Goal: Transaction & Acquisition: Purchase product/service

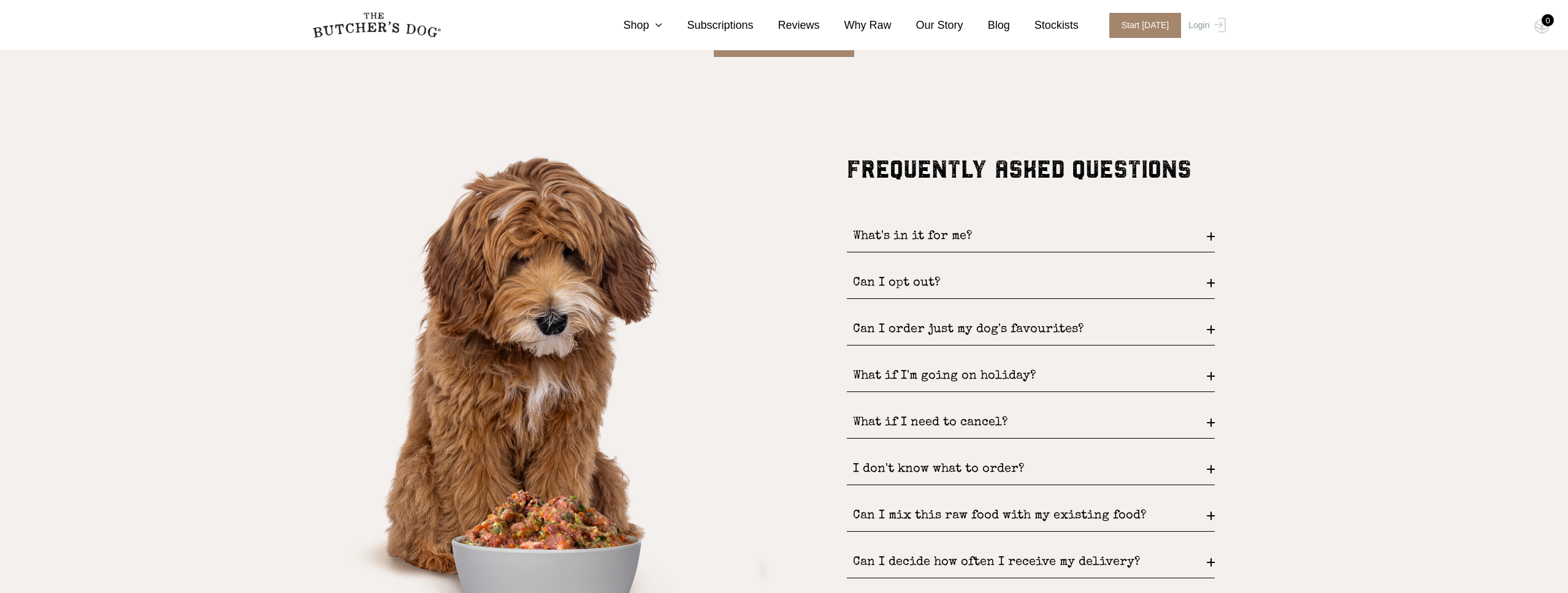
scroll to position [1736, 0]
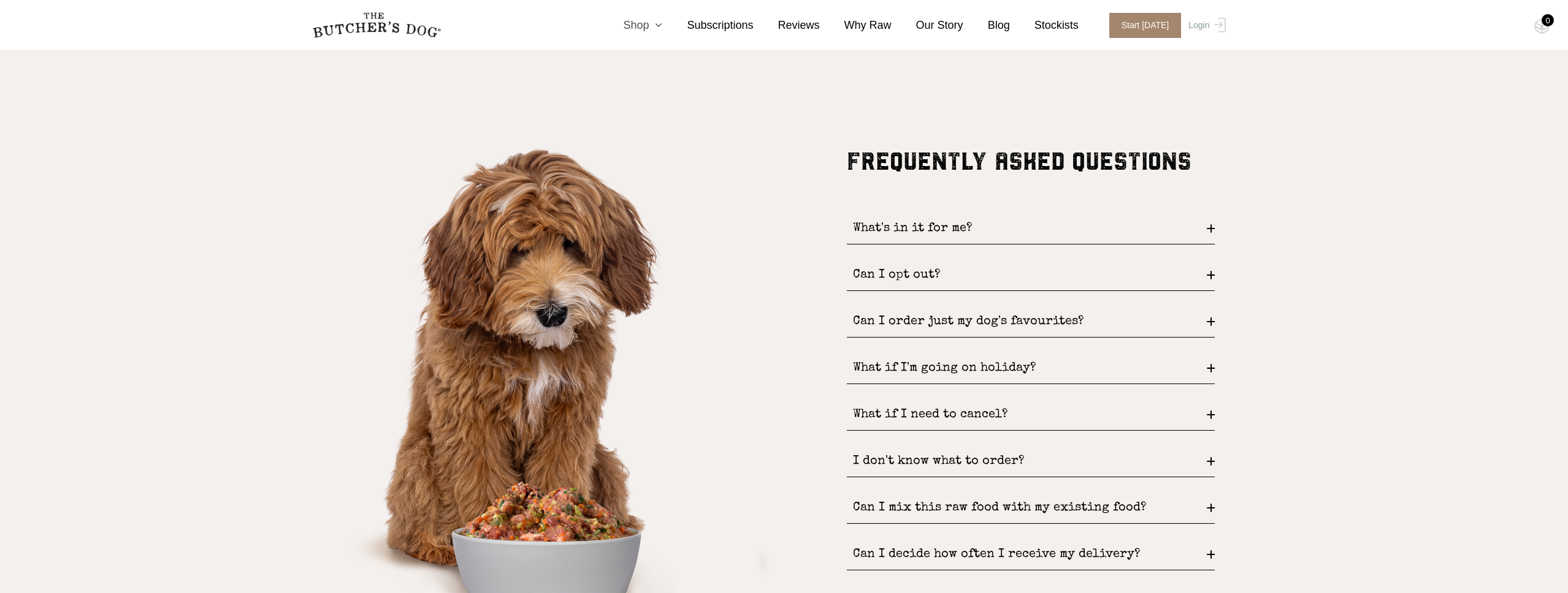
click at [658, 25] on icon at bounding box center [655, 25] width 13 height 11
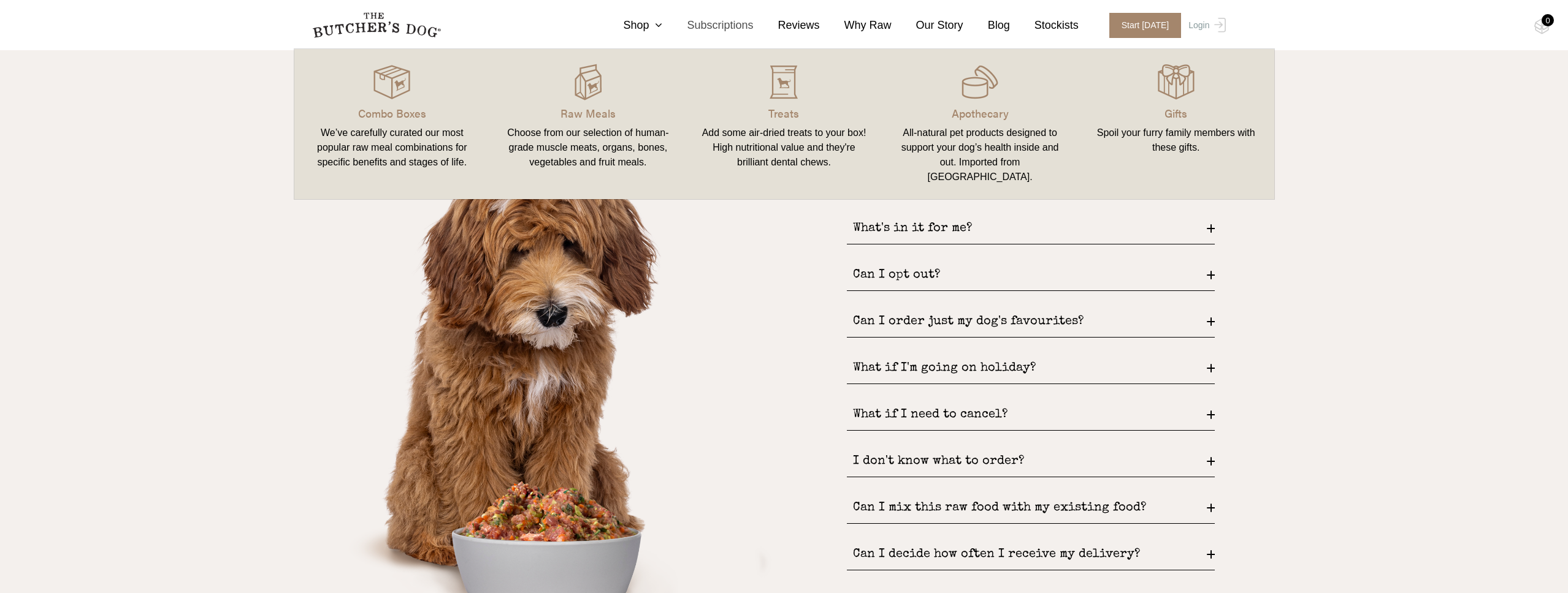
click at [720, 28] on link "Subscriptions" at bounding box center [707, 25] width 91 height 17
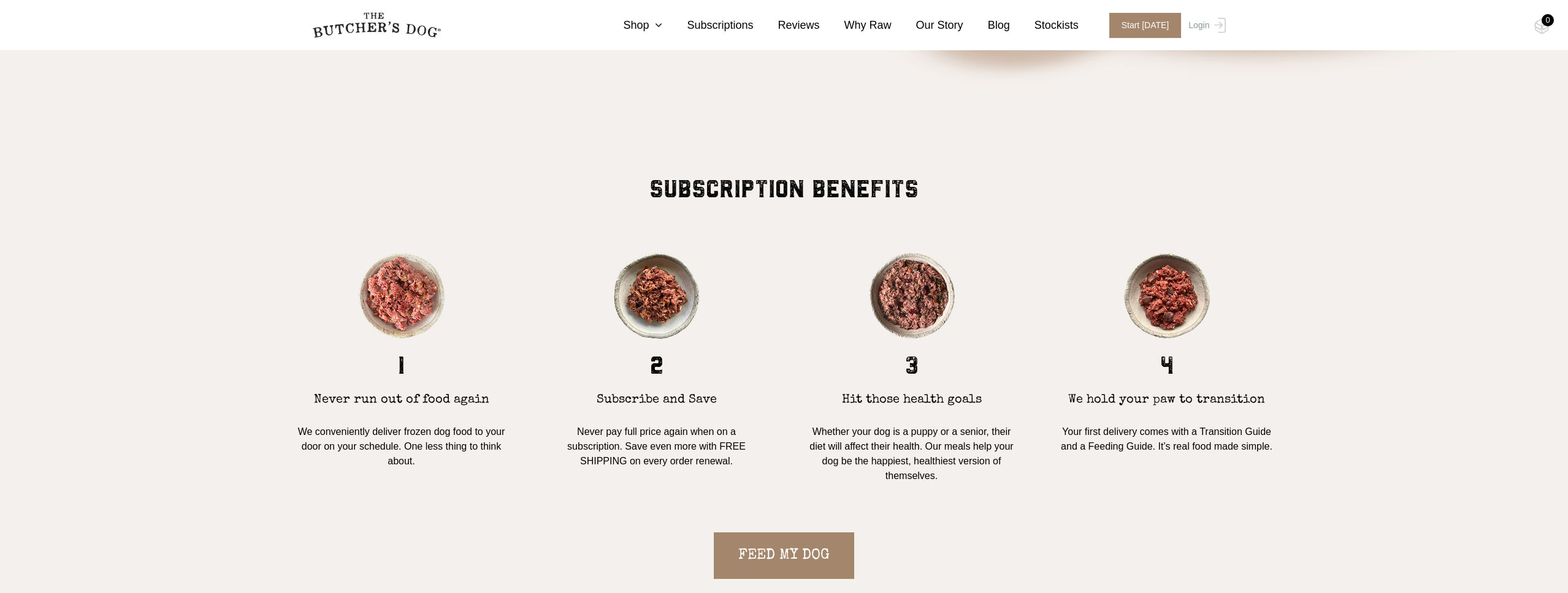
scroll to position [1216, 0]
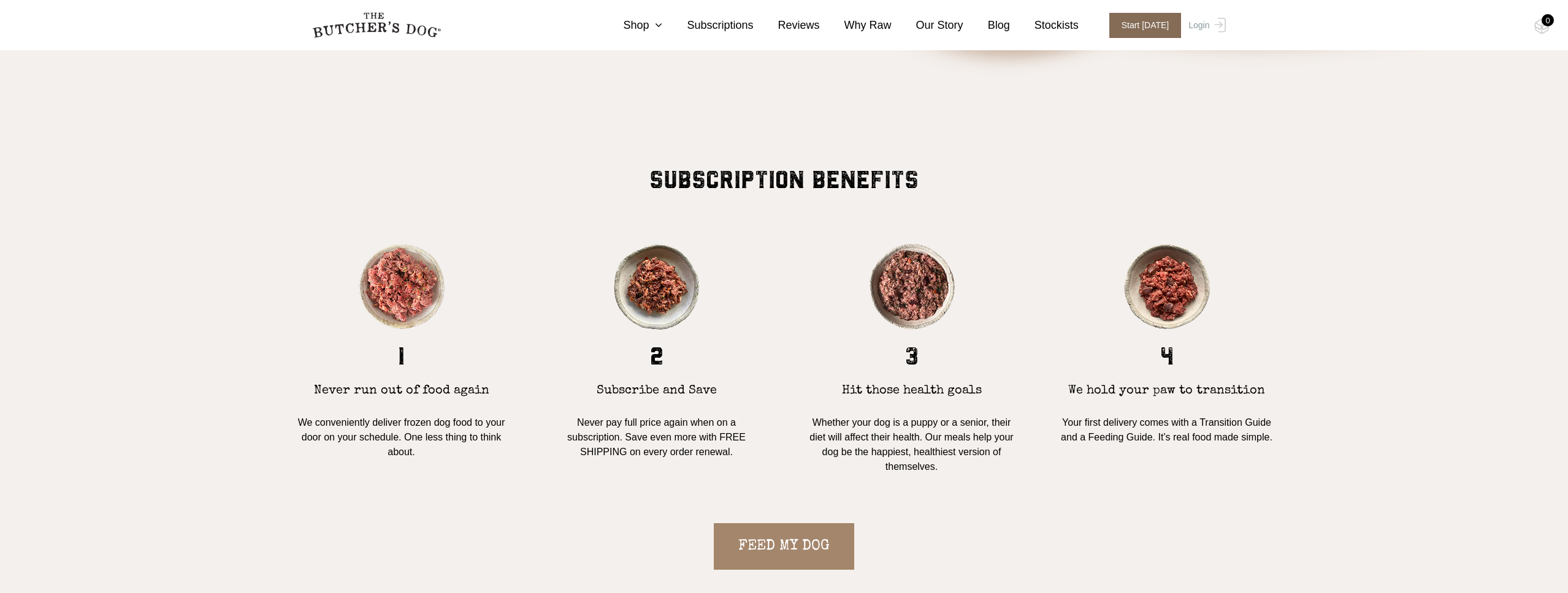
click at [1139, 30] on span "Start today" at bounding box center [1146, 25] width 73 height 25
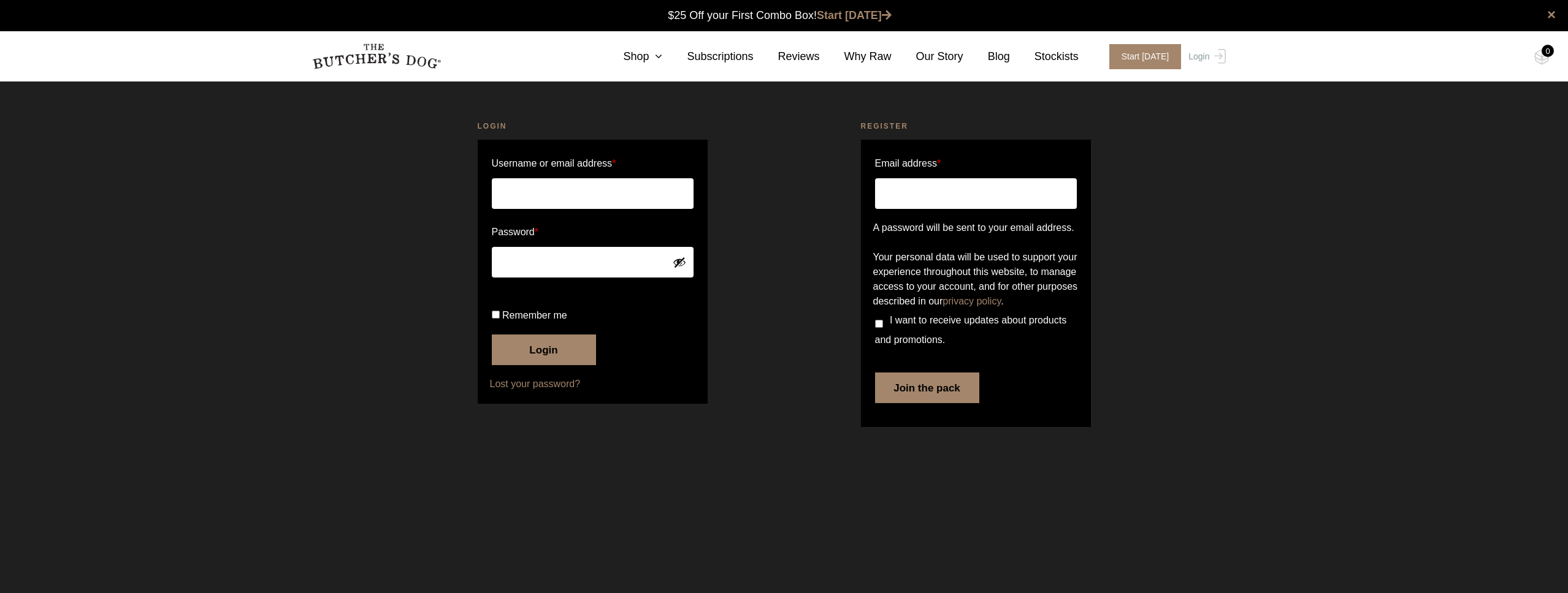
click at [952, 186] on input "Email address *" at bounding box center [976, 194] width 202 height 31
click at [1018, 192] on input "Email address *" at bounding box center [976, 194] width 202 height 31
type input "yselvi@gmail.com"
click at [942, 403] on button "Join the pack" at bounding box center [927, 388] width 105 height 31
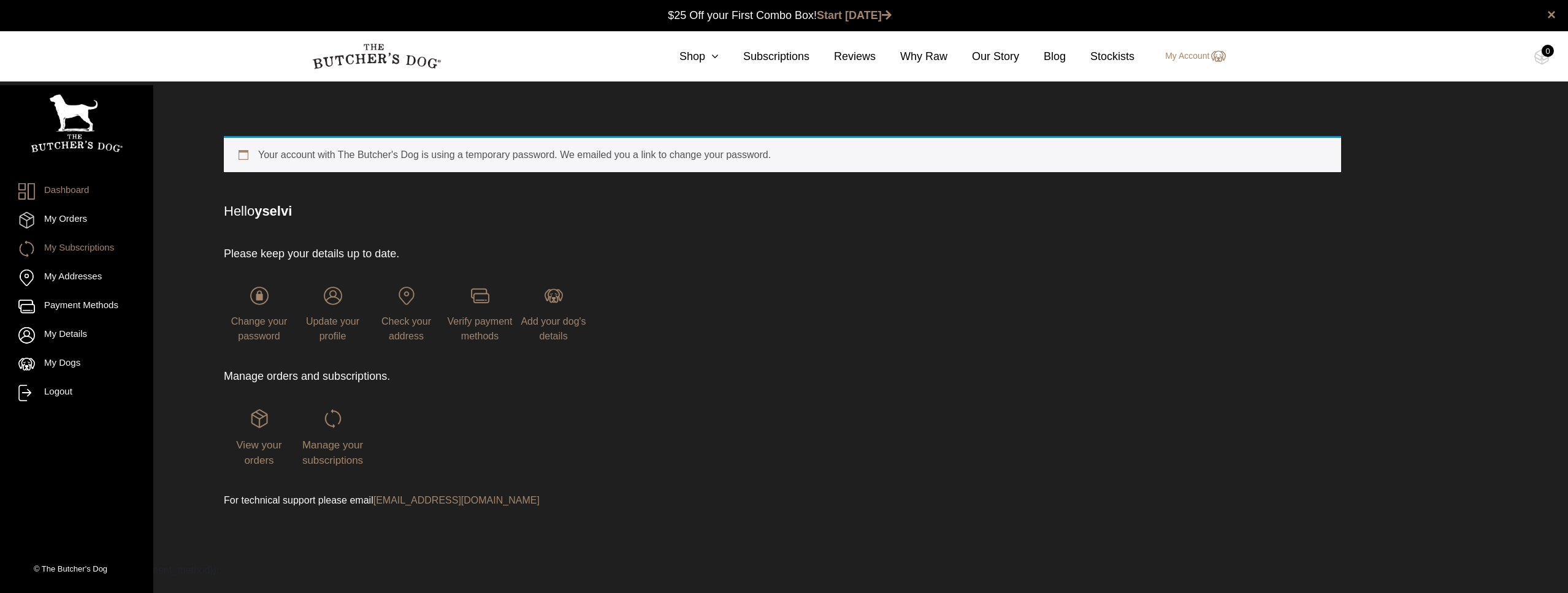
click at [71, 250] on link "My Subscriptions" at bounding box center [77, 249] width 117 height 17
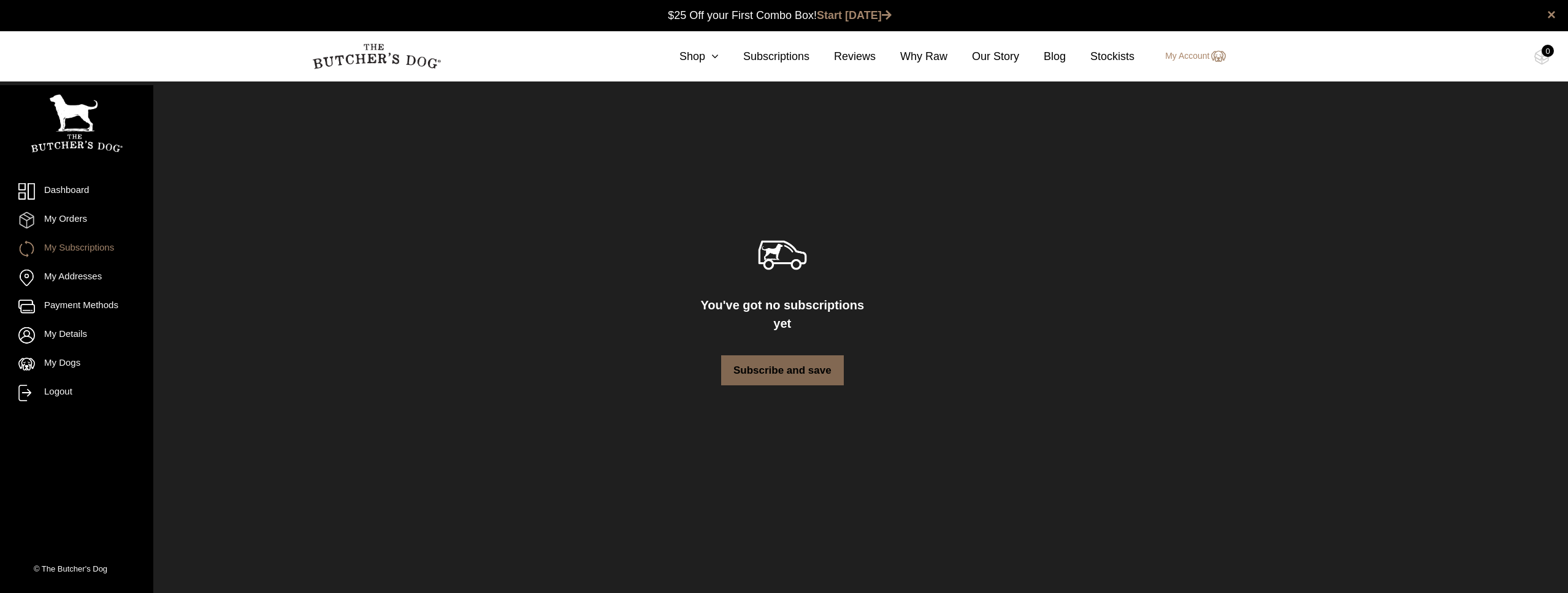
click at [771, 358] on link "Subscribe and save" at bounding box center [783, 371] width 123 height 31
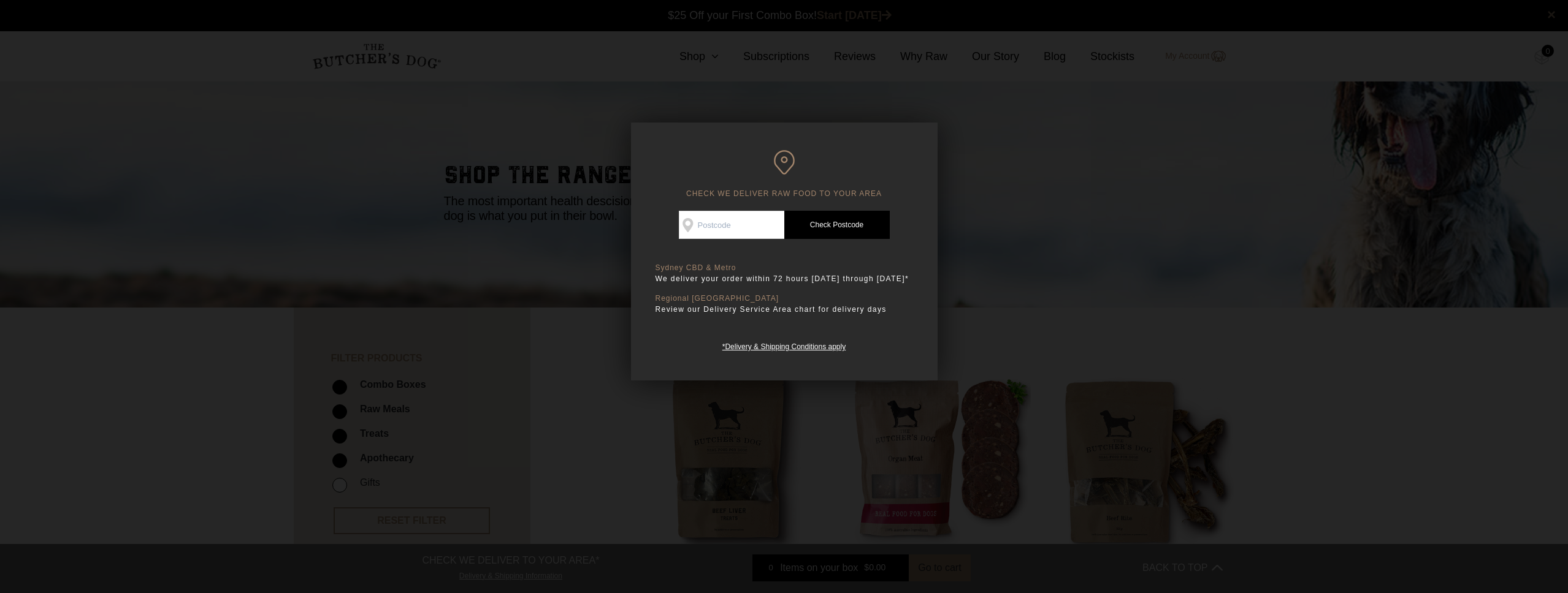
scroll to position [1, 0]
click at [742, 220] on input "Check Availability At" at bounding box center [731, 225] width 105 height 28
type input "2095"
click at [862, 228] on link "Check Postcode" at bounding box center [837, 225] width 105 height 28
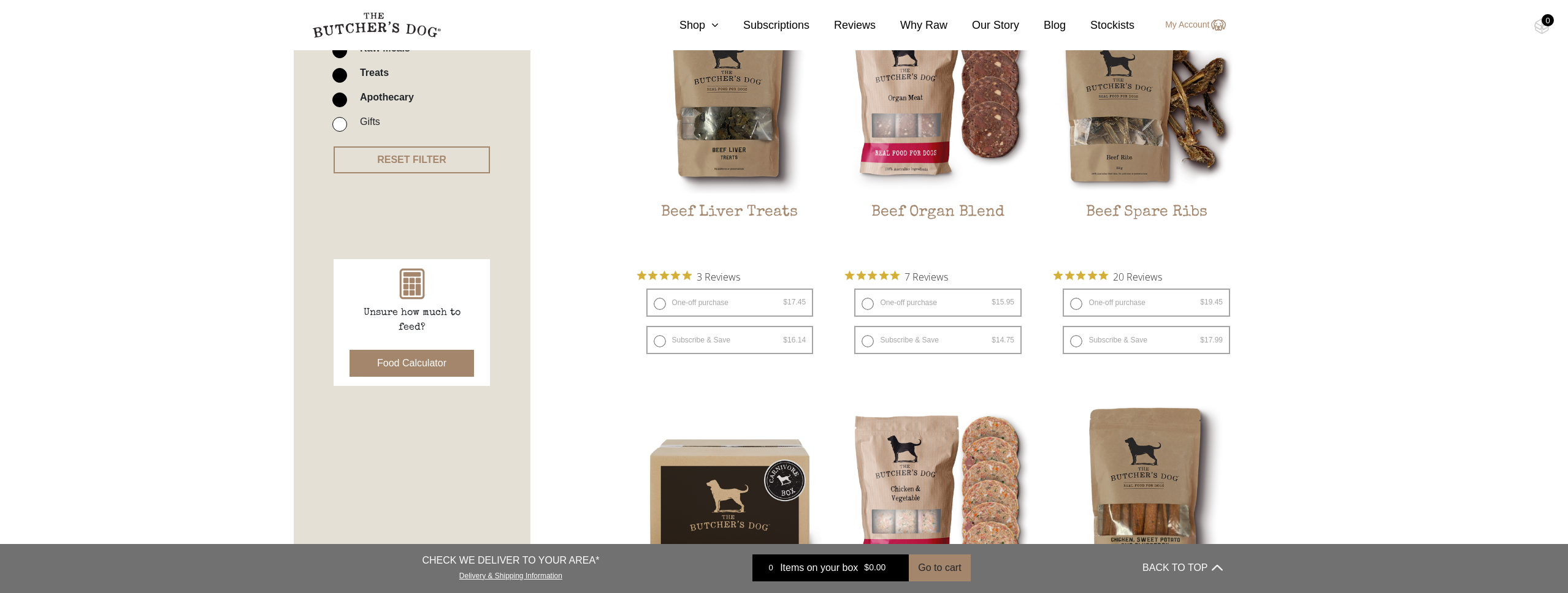
scroll to position [0, 0]
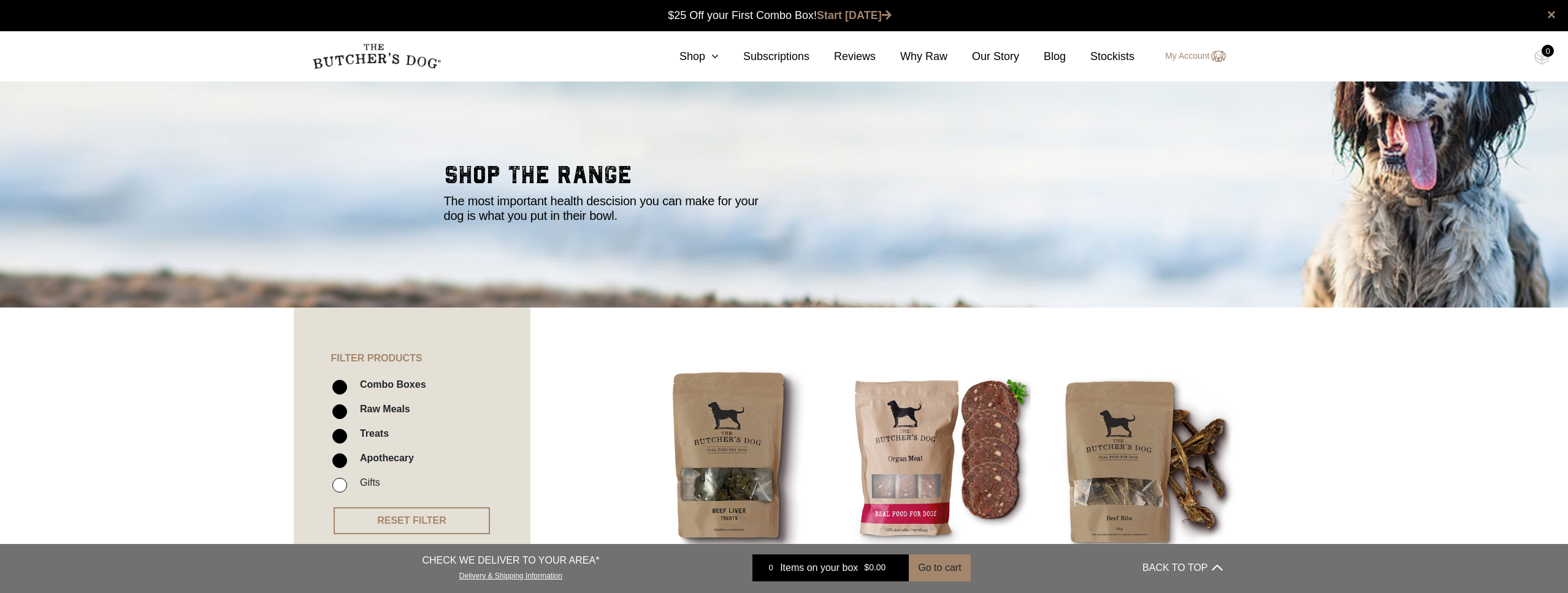
click at [404, 384] on label "Combo Boxes" at bounding box center [390, 384] width 73 height 17
click at [347, 384] on input "Combo Boxes" at bounding box center [340, 387] width 15 height 15
checkbox input "false"
click at [362, 413] on label "Raw Meals" at bounding box center [382, 409] width 57 height 17
click at [347, 413] on input "Raw Meals" at bounding box center [340, 412] width 15 height 15
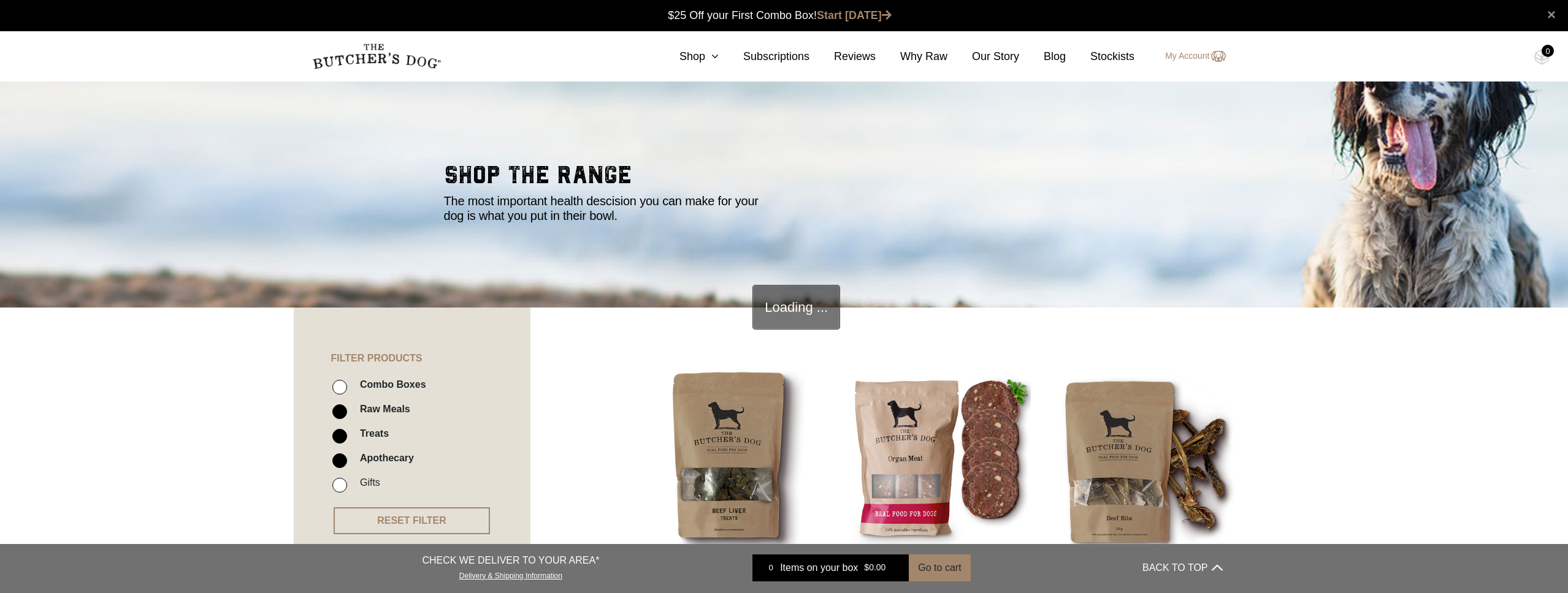
checkbox input "false"
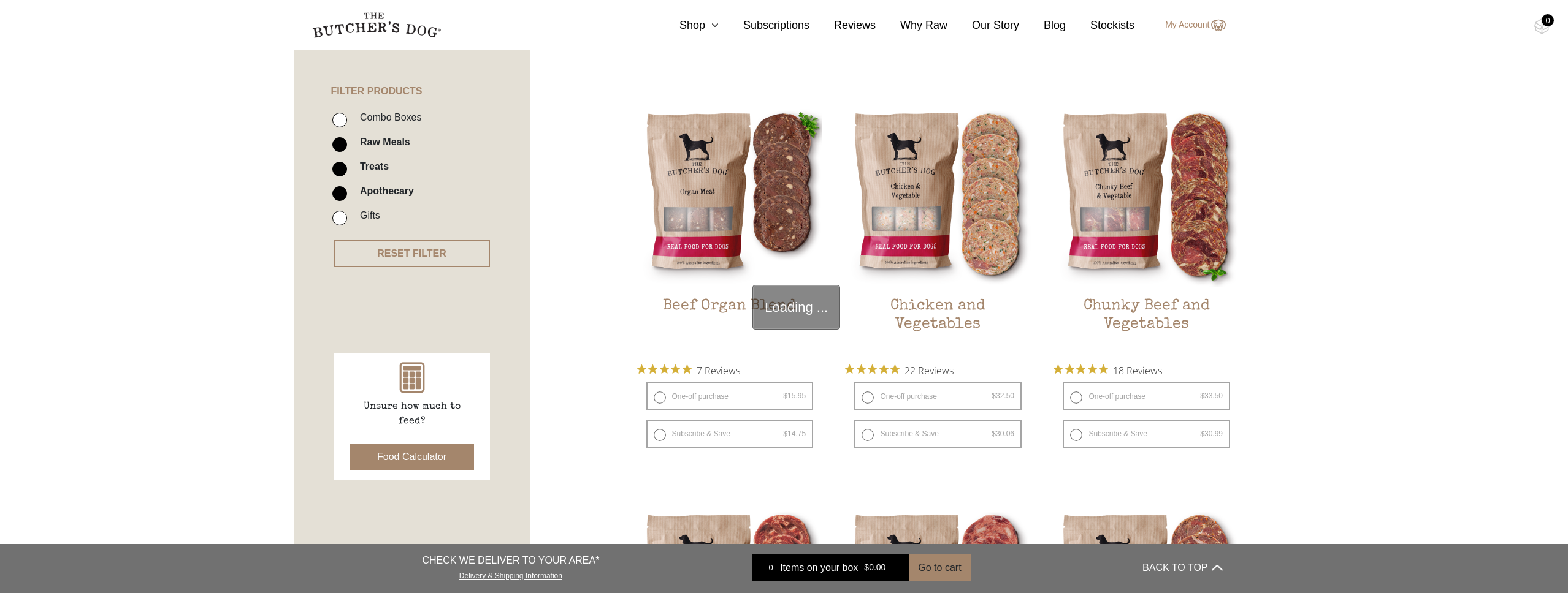
scroll to position [277, 0]
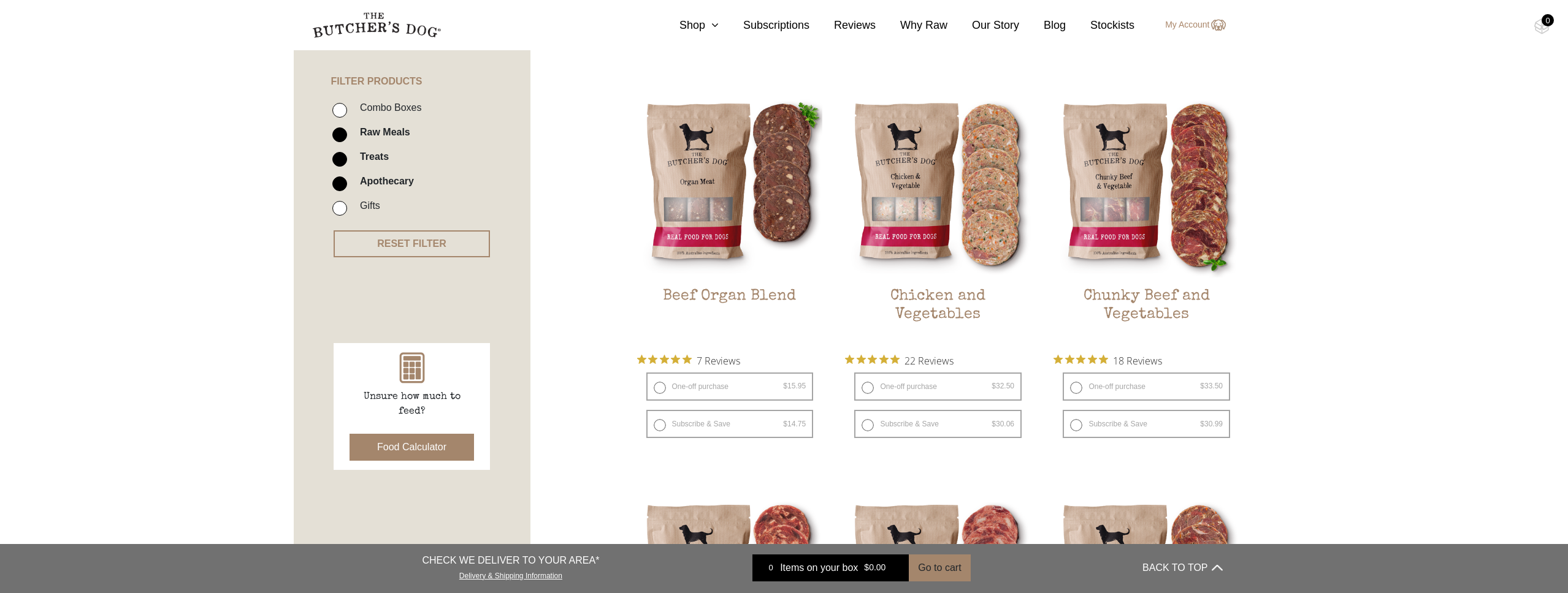
click at [379, 132] on label "Raw Meals" at bounding box center [382, 132] width 57 height 17
click at [347, 132] on input "Raw Meals" at bounding box center [340, 135] width 15 height 15
checkbox input "false"
click at [367, 154] on label "Treats" at bounding box center [371, 156] width 35 height 17
click at [347, 154] on input "Treats" at bounding box center [340, 159] width 15 height 15
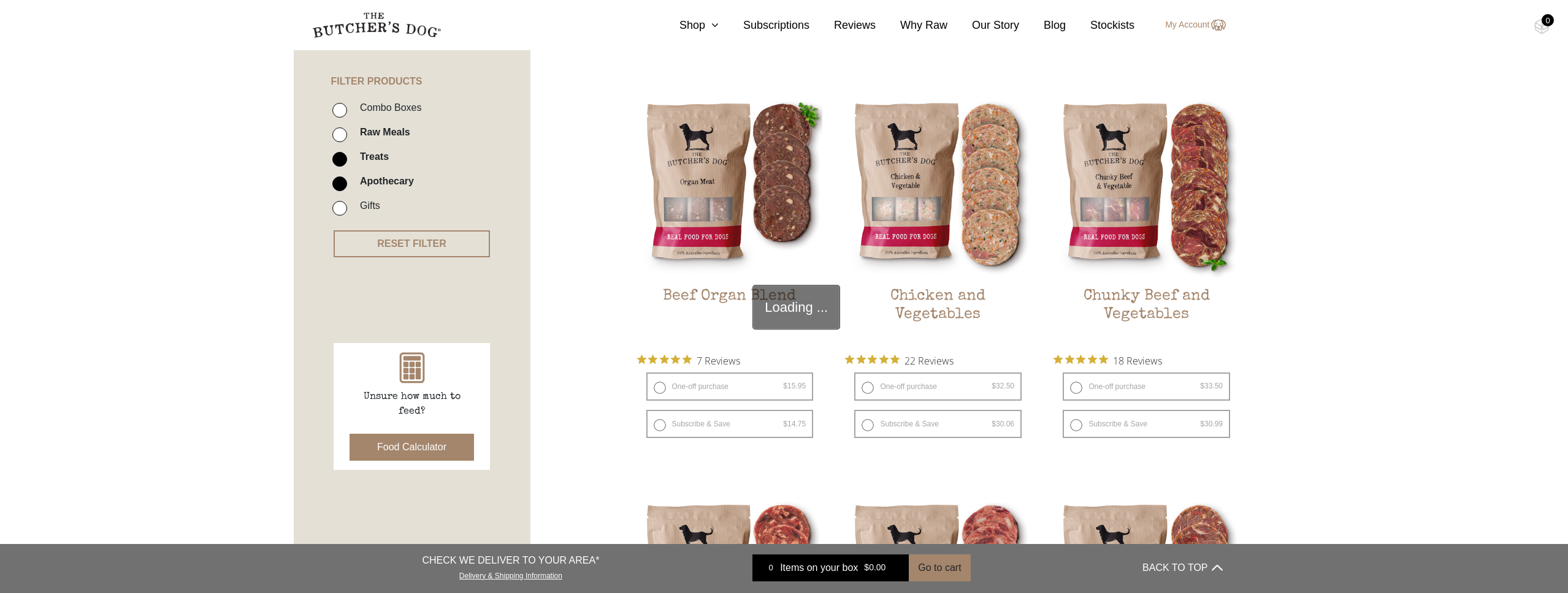
checkbox input "false"
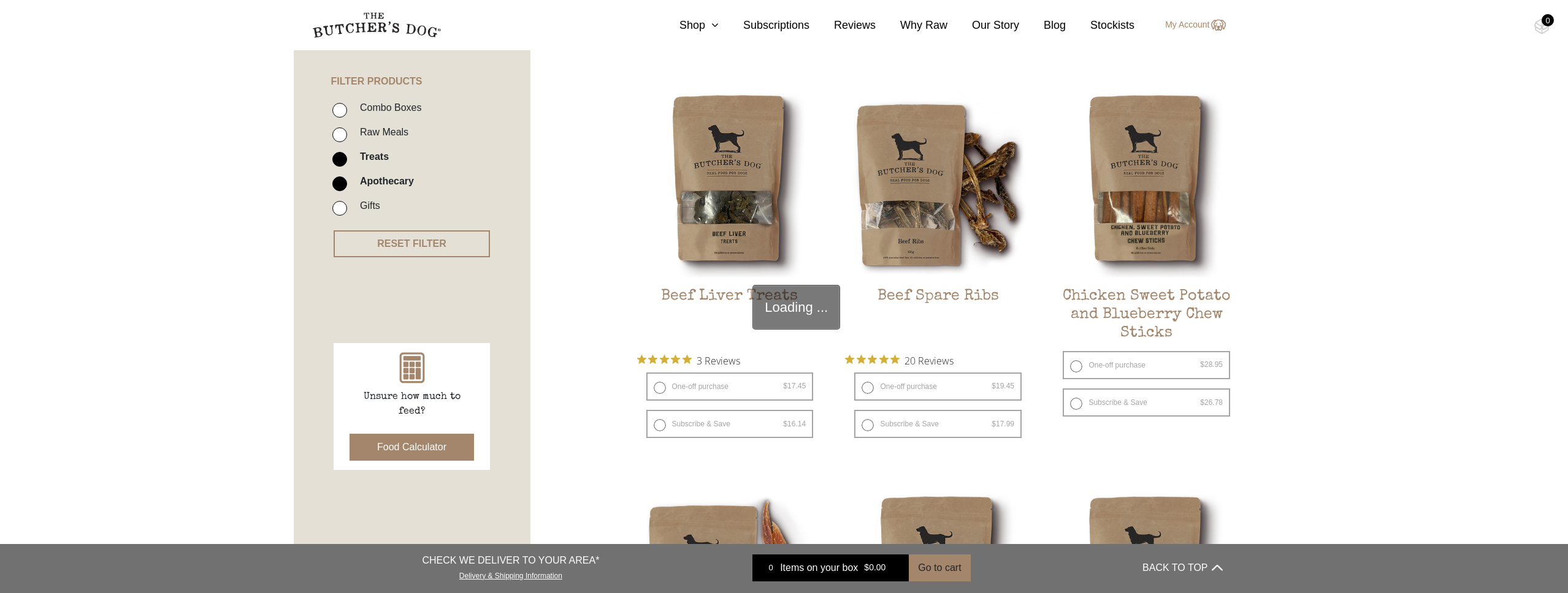
click at [381, 184] on label "Apothecary" at bounding box center [384, 181] width 60 height 17
click at [347, 184] on input "Apothecary" at bounding box center [340, 184] width 15 height 15
checkbox input "false"
click at [368, 158] on label "Treats" at bounding box center [371, 156] width 35 height 17
click at [347, 158] on input "Treats" at bounding box center [340, 159] width 15 height 15
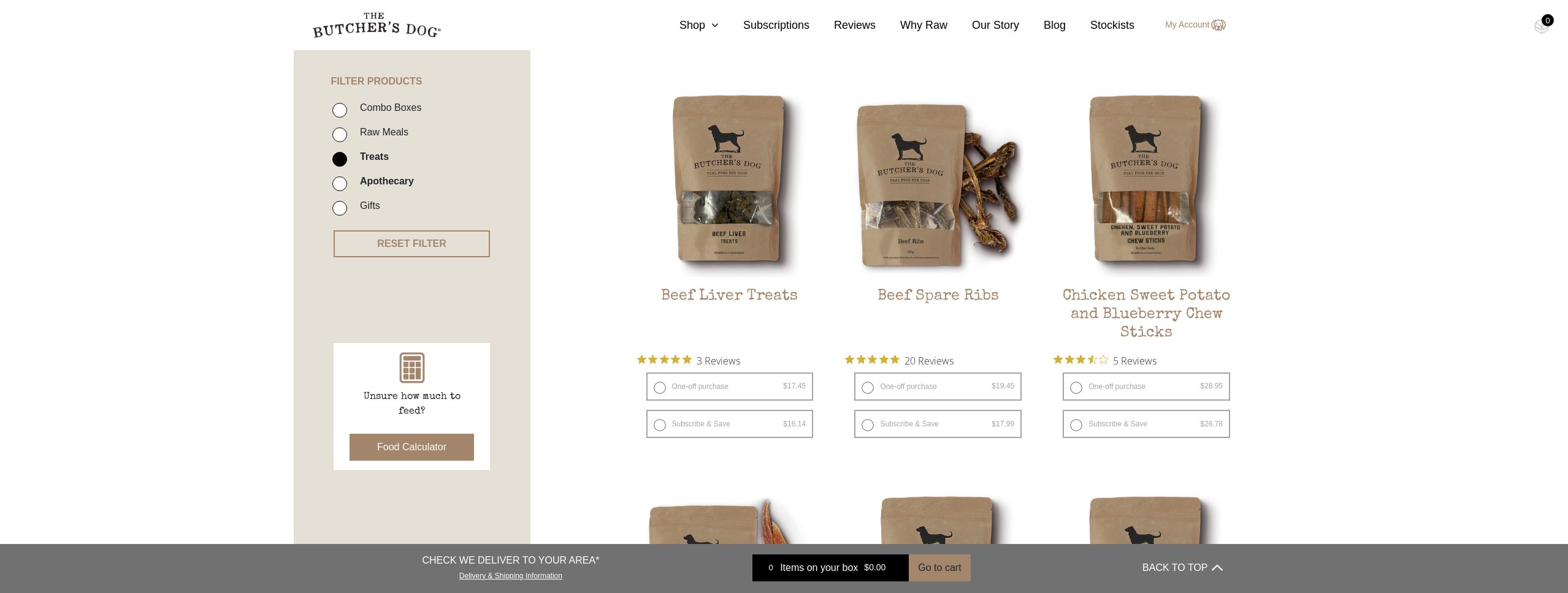
checkbox input "false"
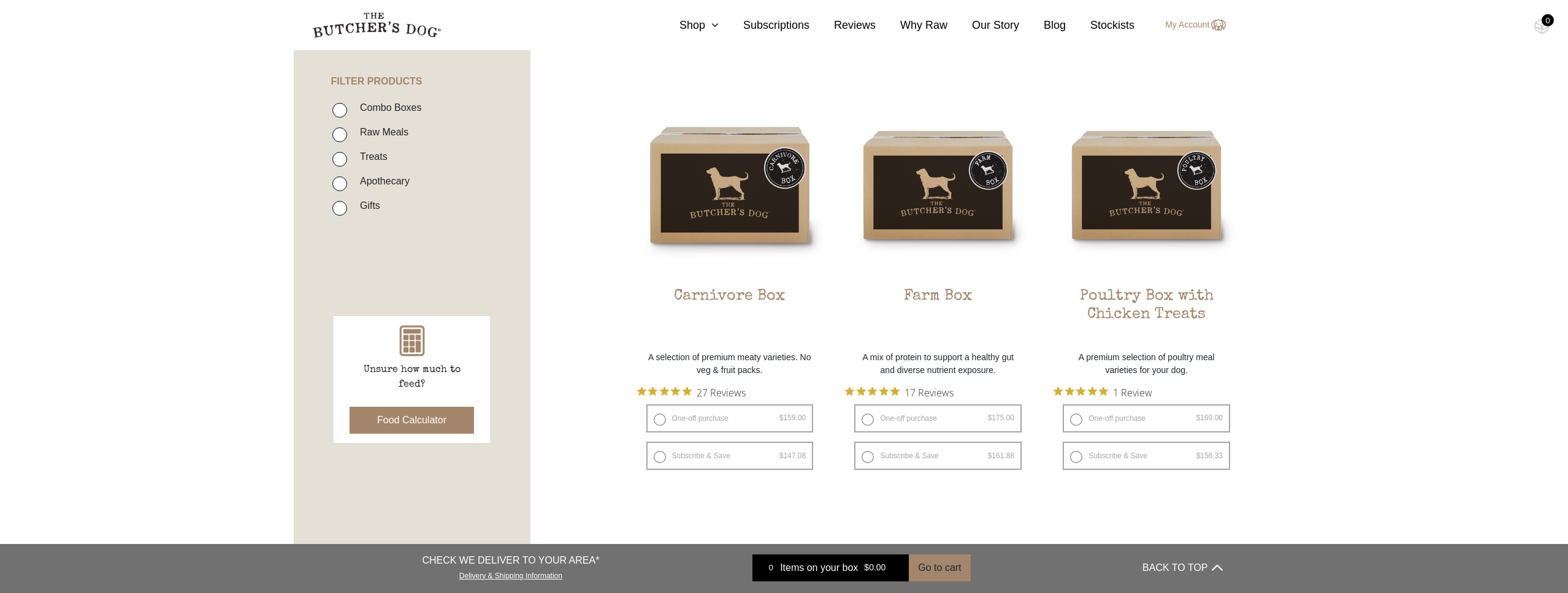
click at [392, 108] on label "Combo Boxes" at bounding box center [388, 107] width 68 height 17
click at [347, 108] on input "Combo Boxes" at bounding box center [340, 110] width 15 height 15
checkbox input "true"
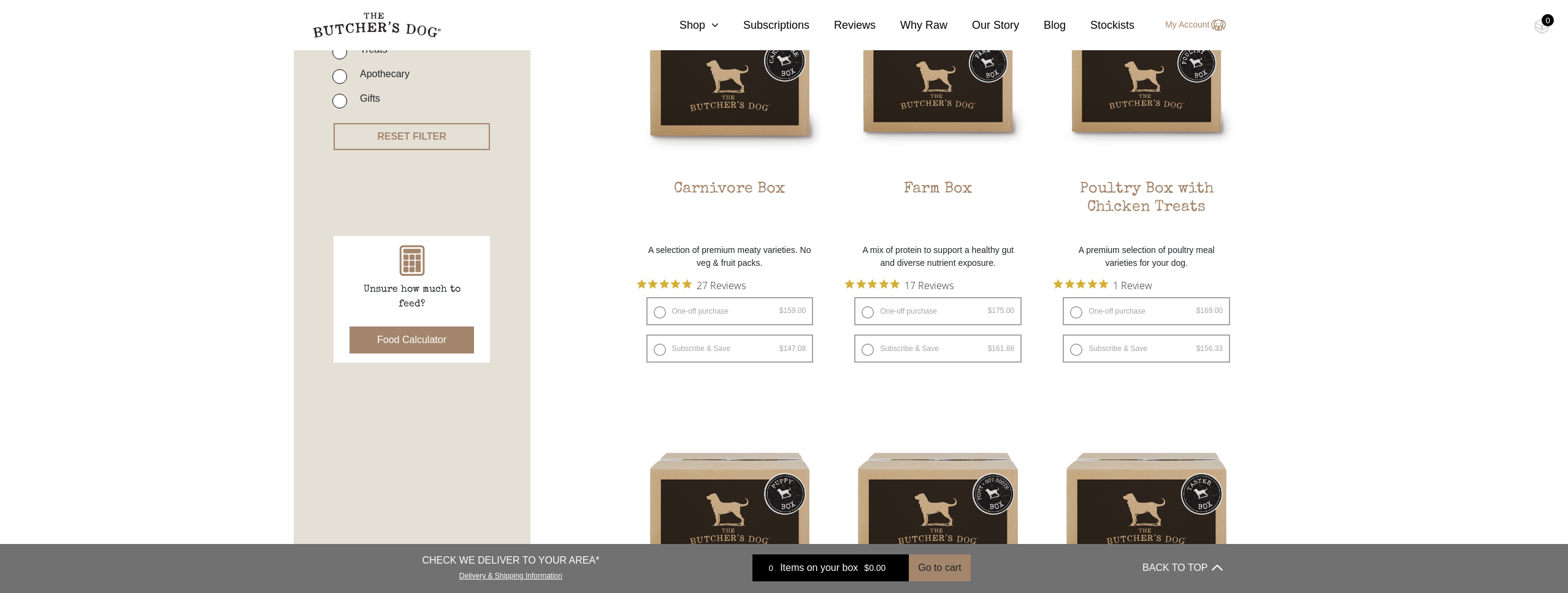
scroll to position [341, 0]
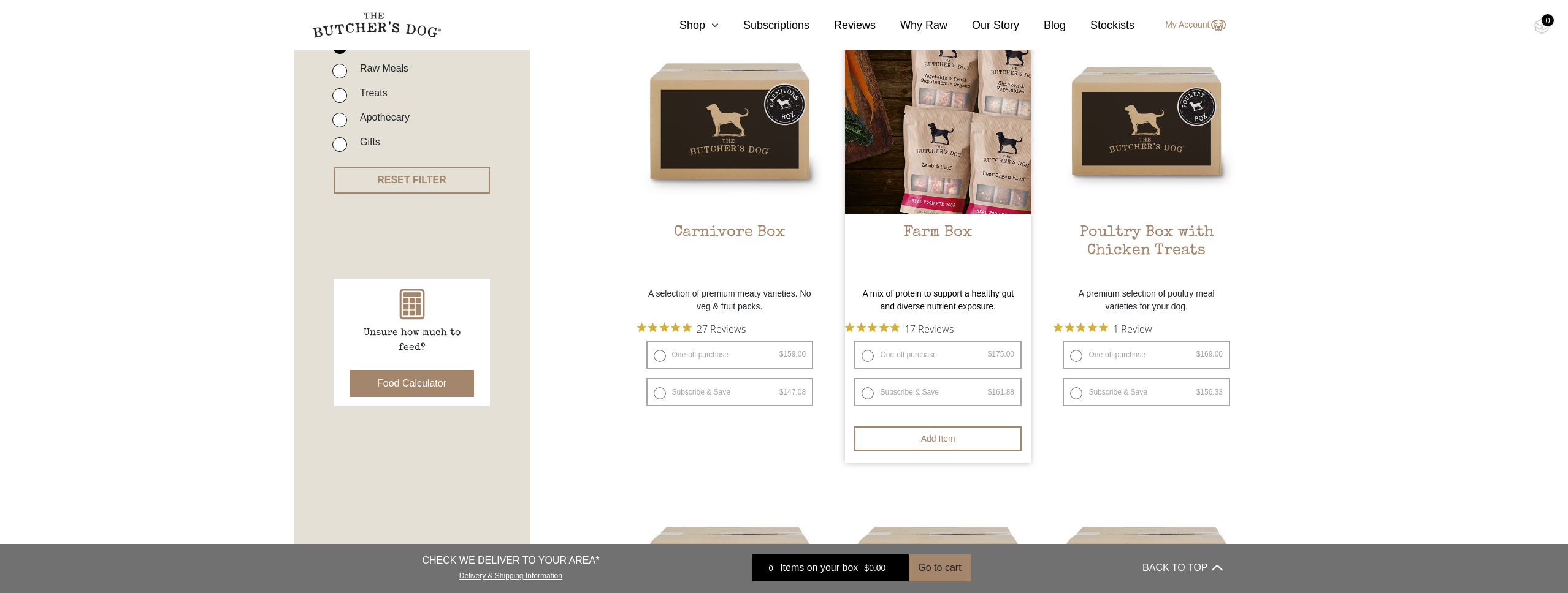
click at [984, 186] on img at bounding box center [938, 120] width 186 height 186
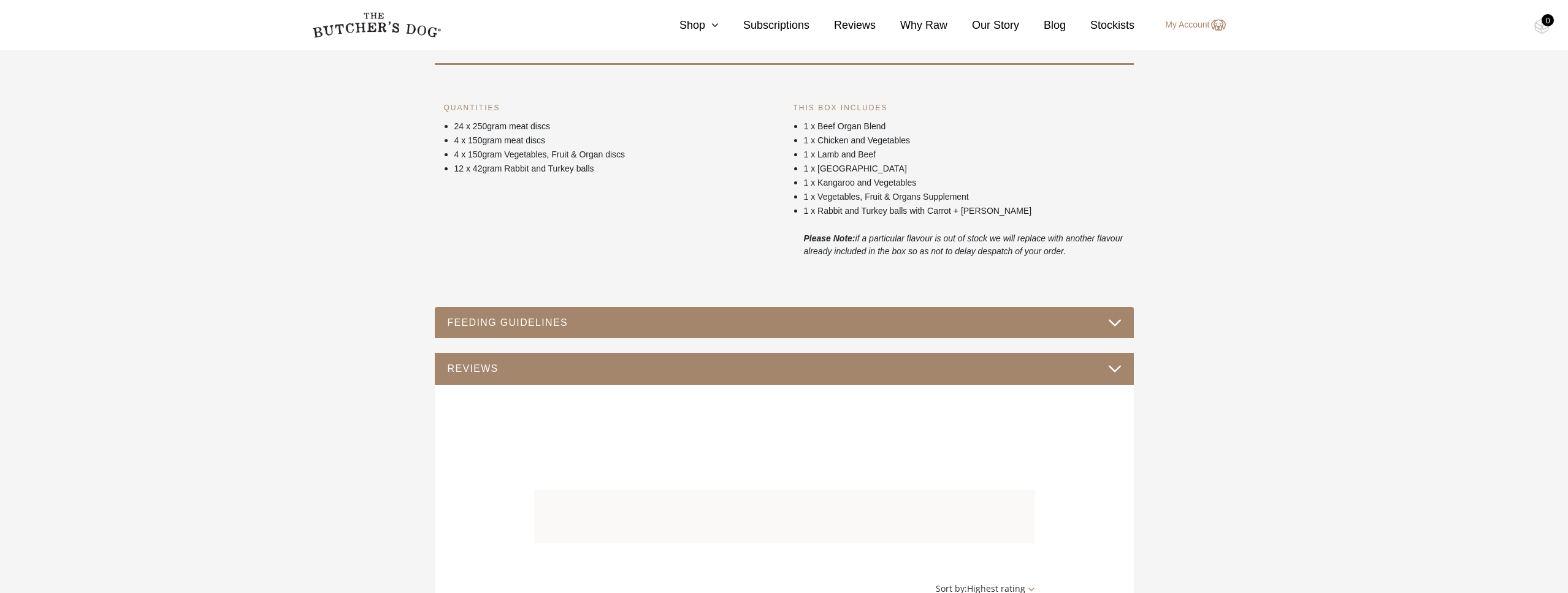
scroll to position [769, 0]
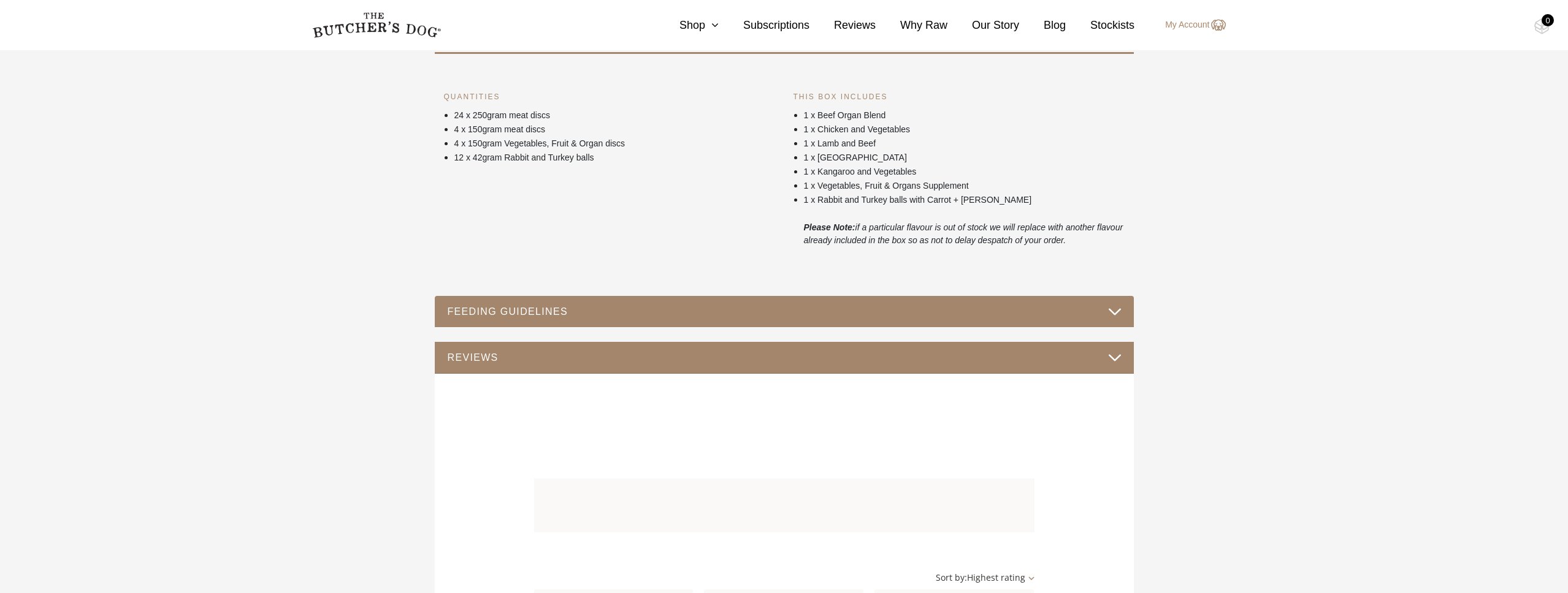
click at [873, 310] on button "FEEDING GUIDELINES" at bounding box center [784, 311] width 675 height 17
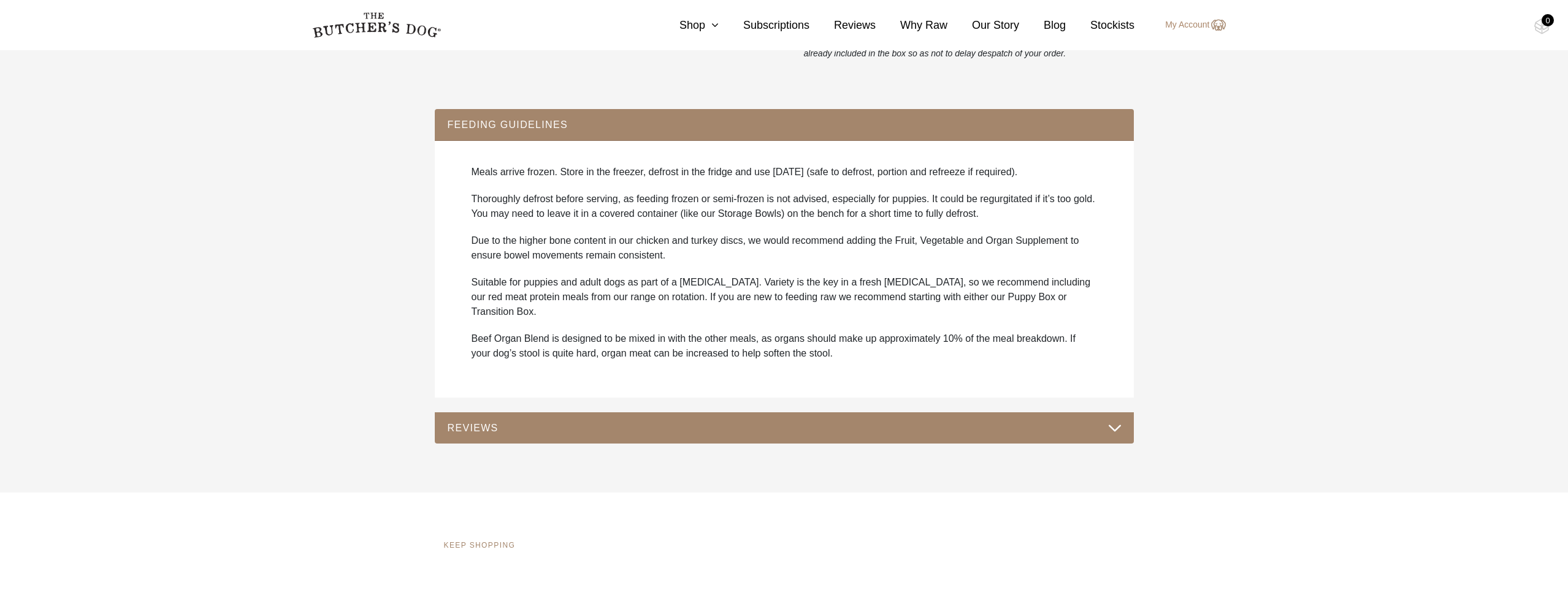
scroll to position [956, 0]
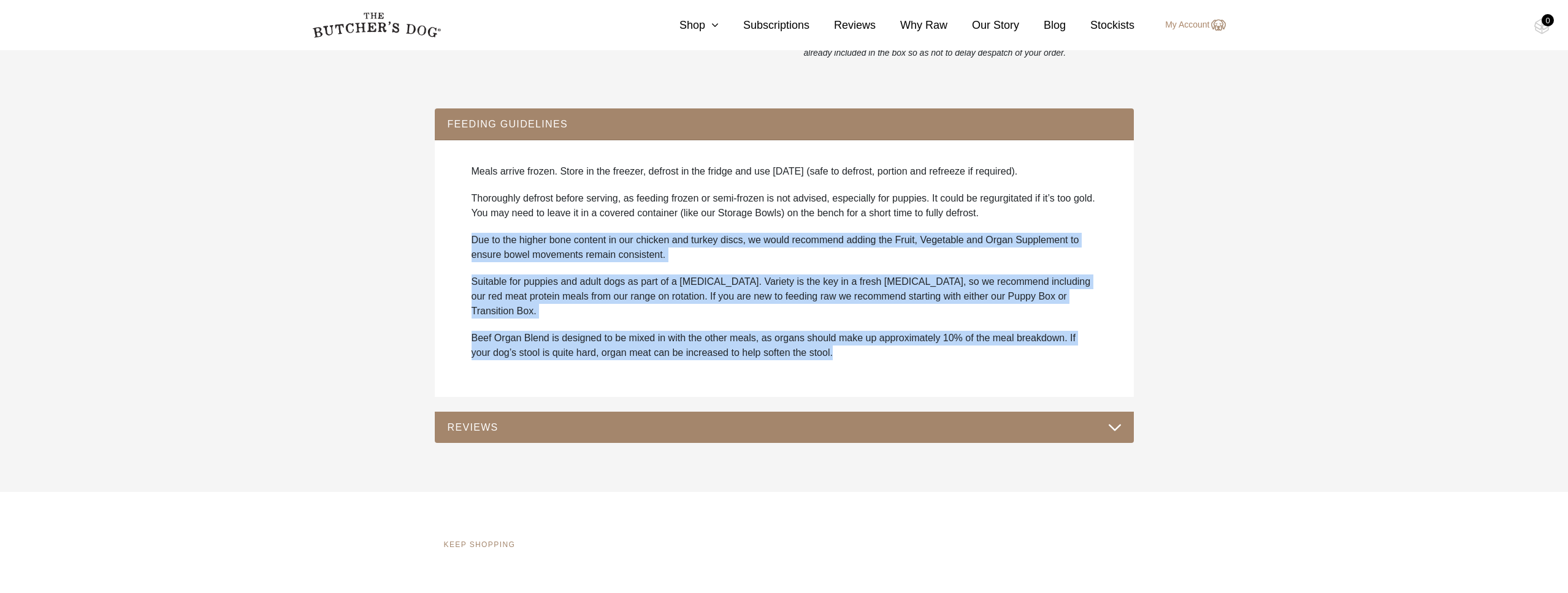
drag, startPoint x: 860, startPoint y: 321, endPoint x: 828, endPoint y: 224, distance: 102.1
click at [828, 224] on div "Meals arrive frozen. Store in the freezer, defrost in the fridge and use [DATE]…" at bounding box center [784, 268] width 675 height 233
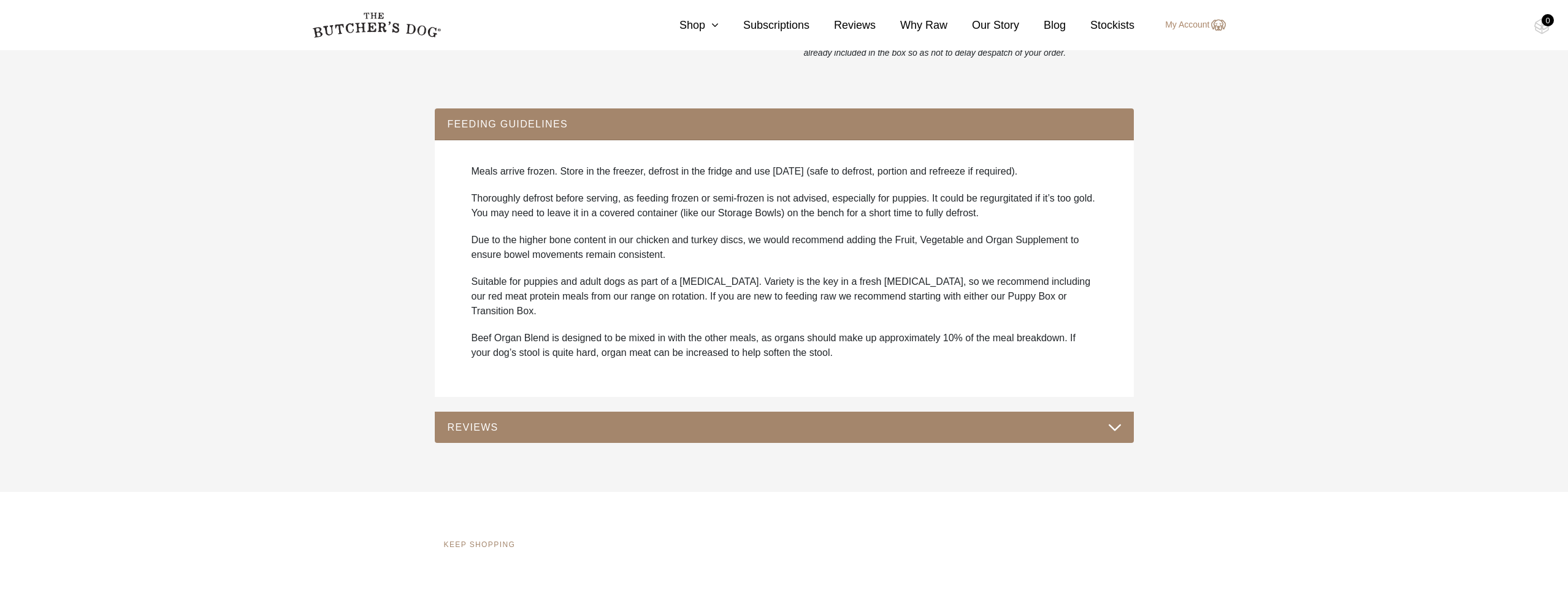
click at [847, 300] on p "Suitable for puppies and adult dogs as part of a [MEDICAL_DATA]. Variety is the…" at bounding box center [784, 296] width 625 height 44
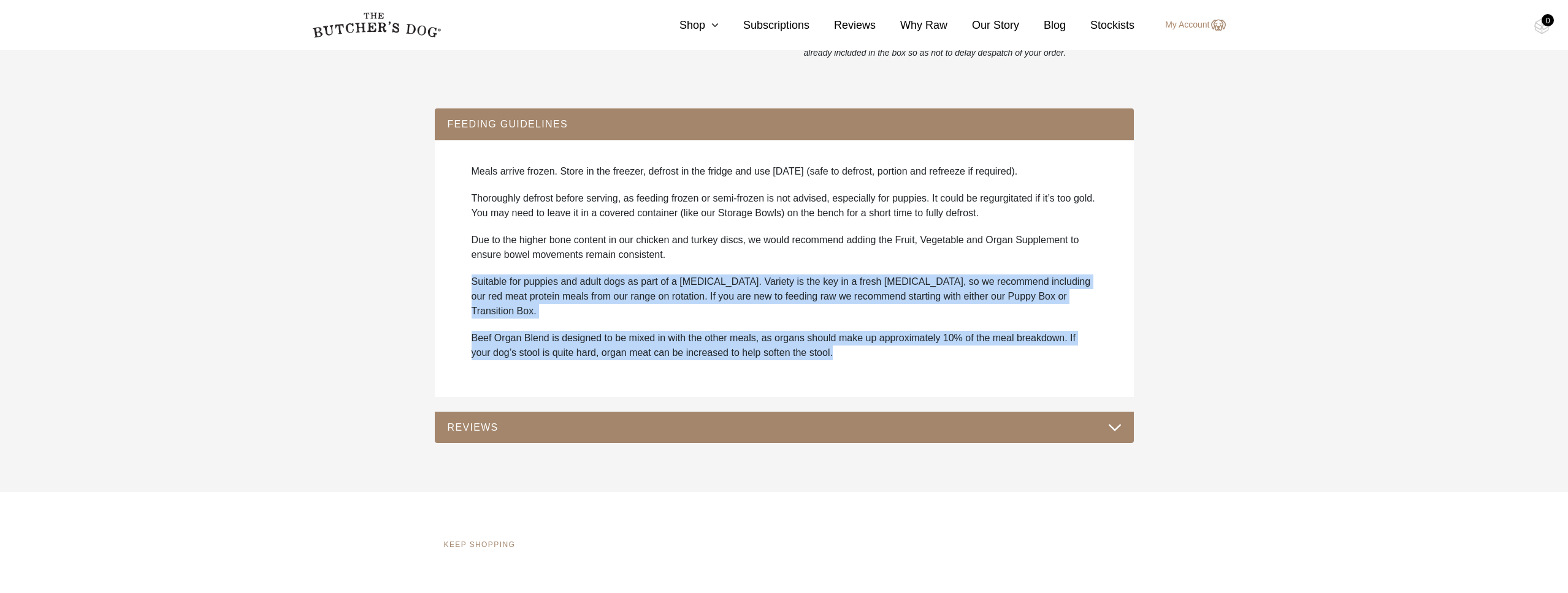
drag, startPoint x: 874, startPoint y: 343, endPoint x: 850, endPoint y: 260, distance: 86.4
click at [850, 260] on div "Meals arrive frozen. Store in the freezer, defrost in the fridge and use [DATE]…" at bounding box center [784, 268] width 675 height 233
click at [850, 260] on p "Due to the higher bone content in our chicken and turkey discs, we would recomm…" at bounding box center [784, 248] width 625 height 29
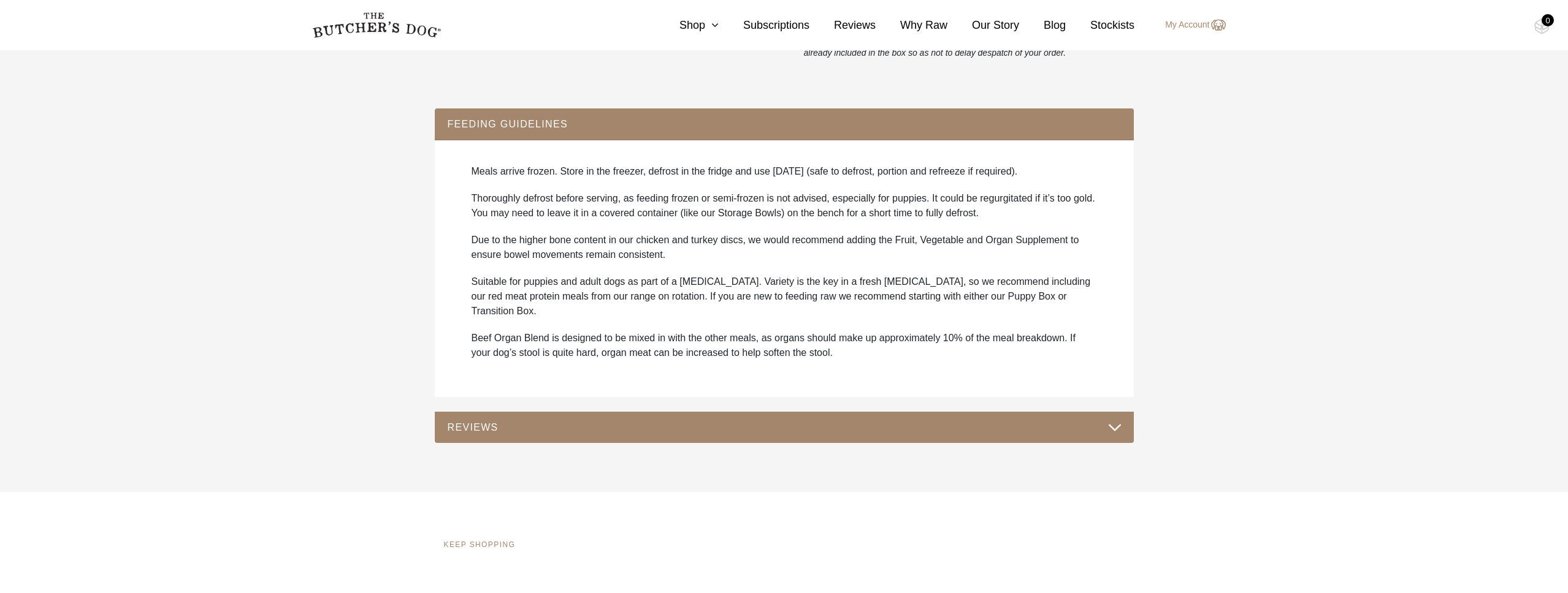
click at [807, 412] on div "REVIEWS" at bounding box center [785, 428] width 699 height 32
click at [797, 419] on button "REVIEWS" at bounding box center [784, 427] width 675 height 17
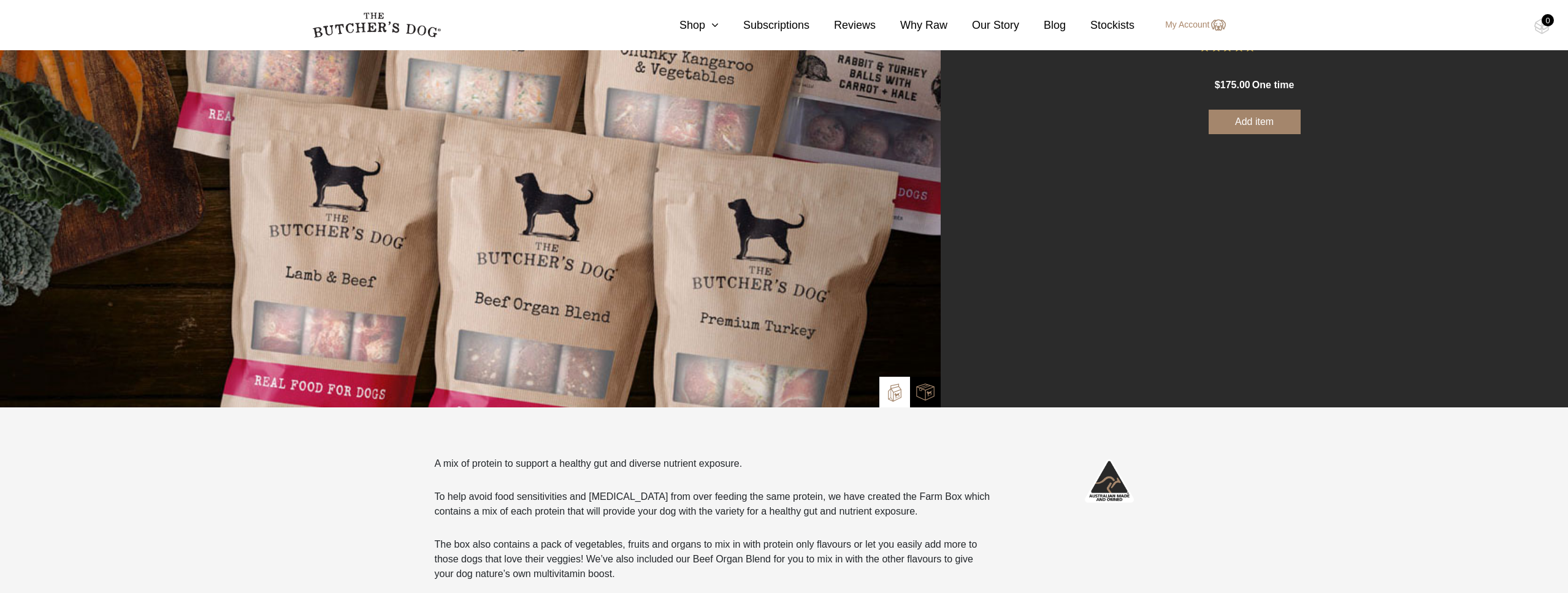
scroll to position [0, 0]
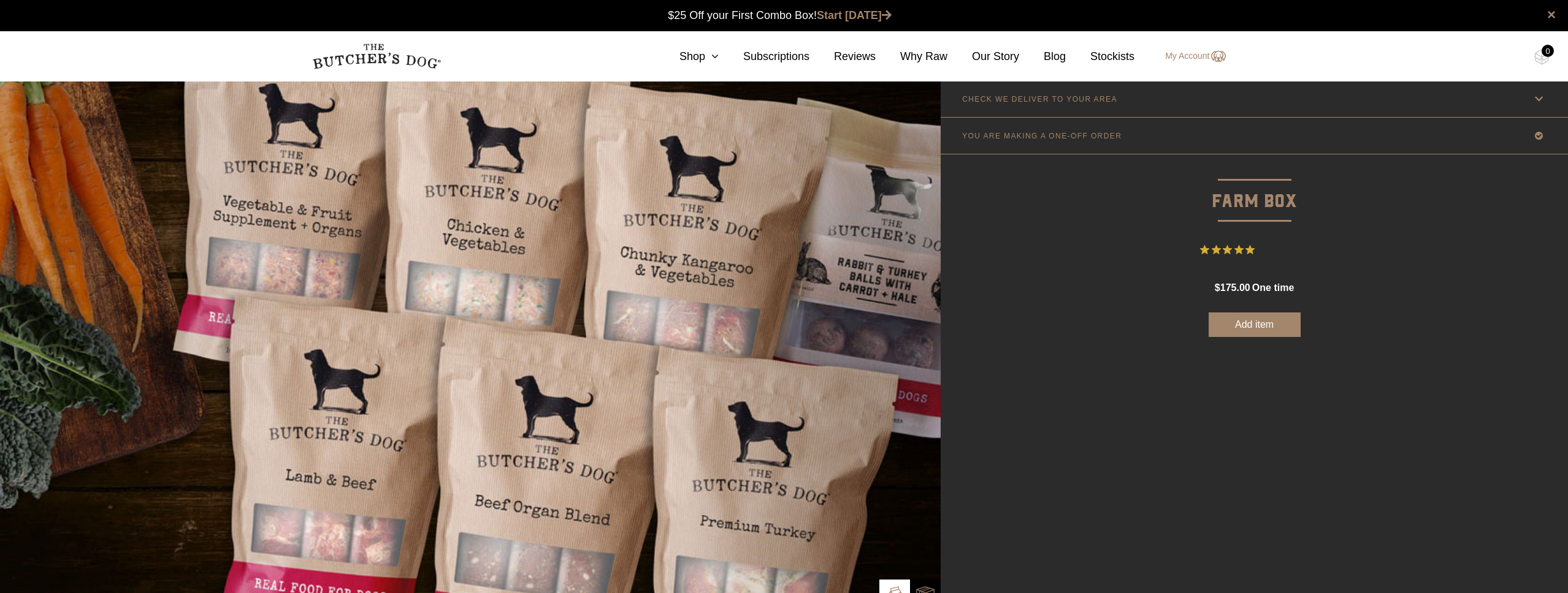
click at [1256, 323] on button "Add item" at bounding box center [1255, 325] width 92 height 25
click at [1541, 55] on img at bounding box center [1542, 57] width 15 height 16
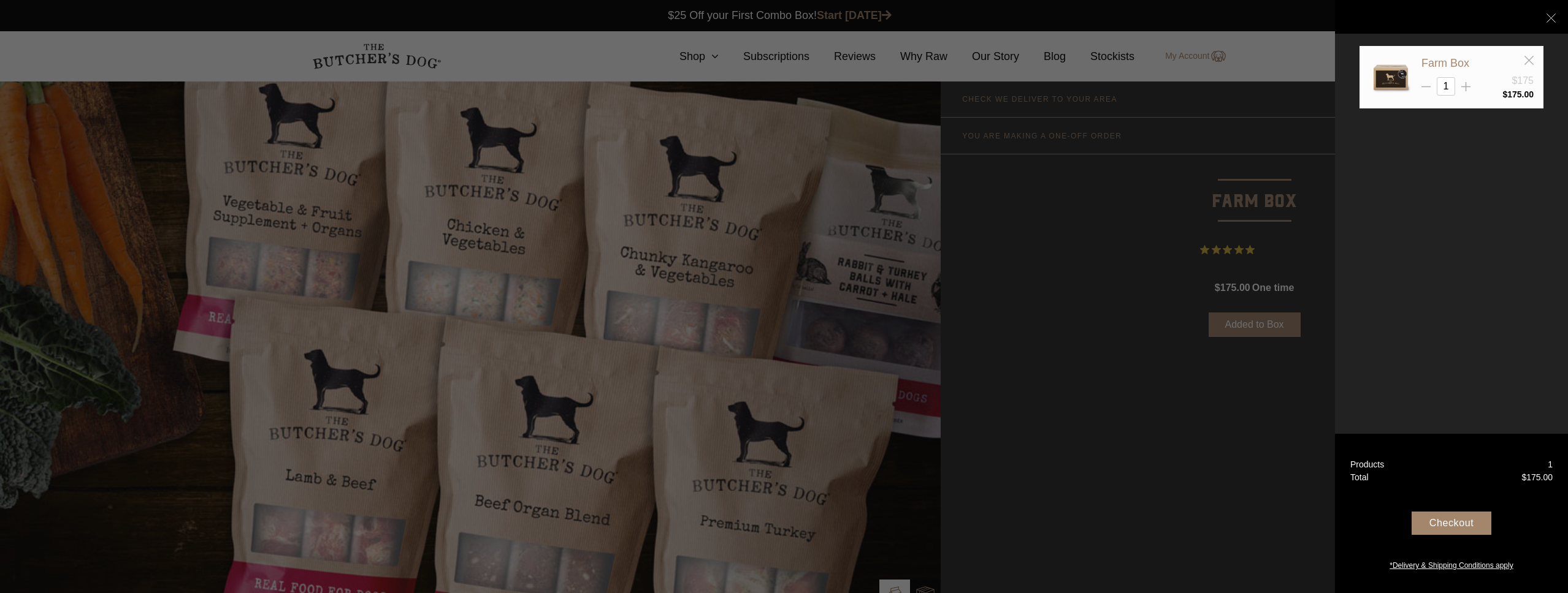
click at [1460, 522] on div "Checkout" at bounding box center [1451, 523] width 80 height 23
